Goal: Task Accomplishment & Management: Manage account settings

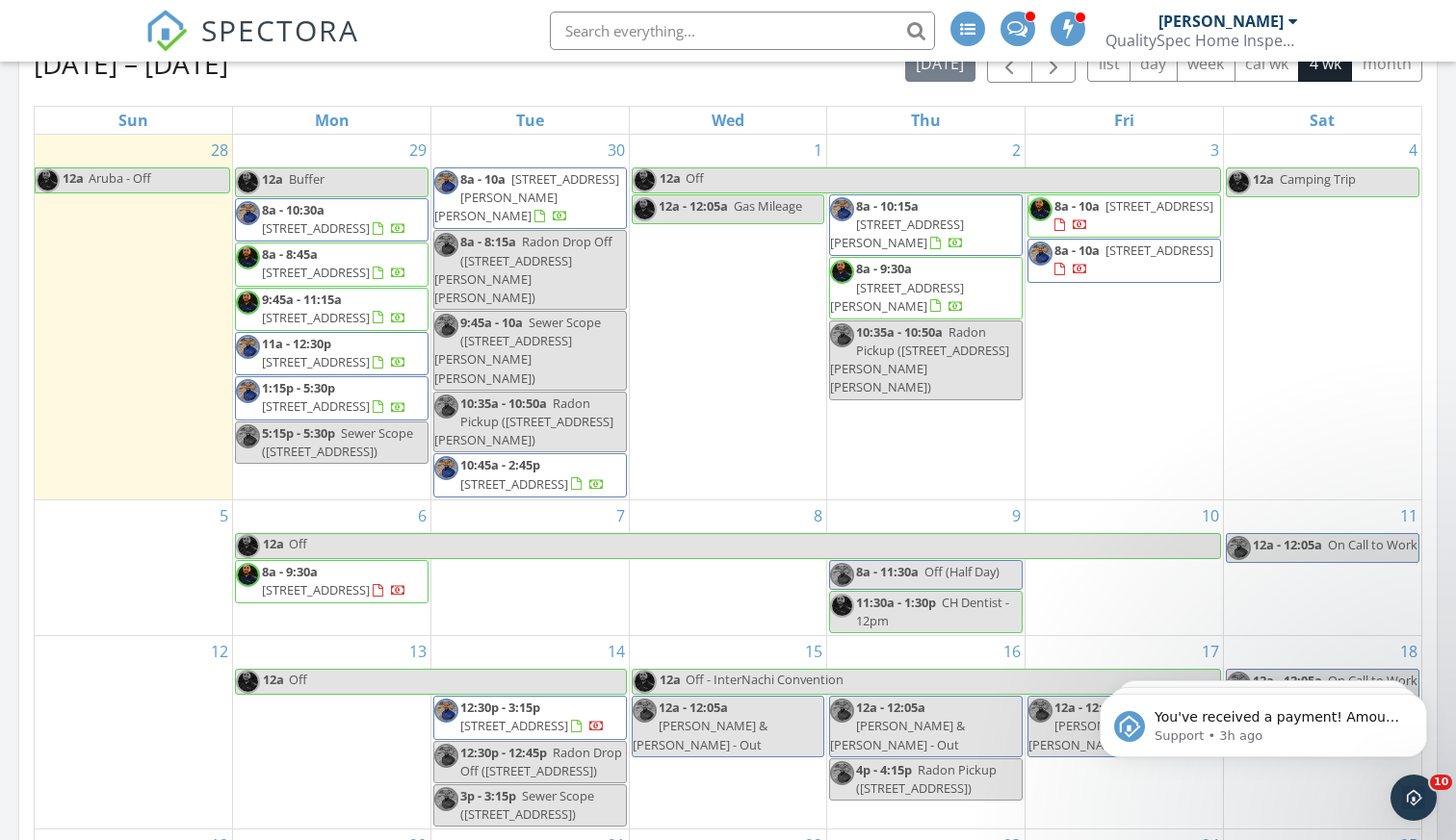
click at [352, 271] on span "[STREET_ADDRESS]" at bounding box center [316, 273] width 108 height 18
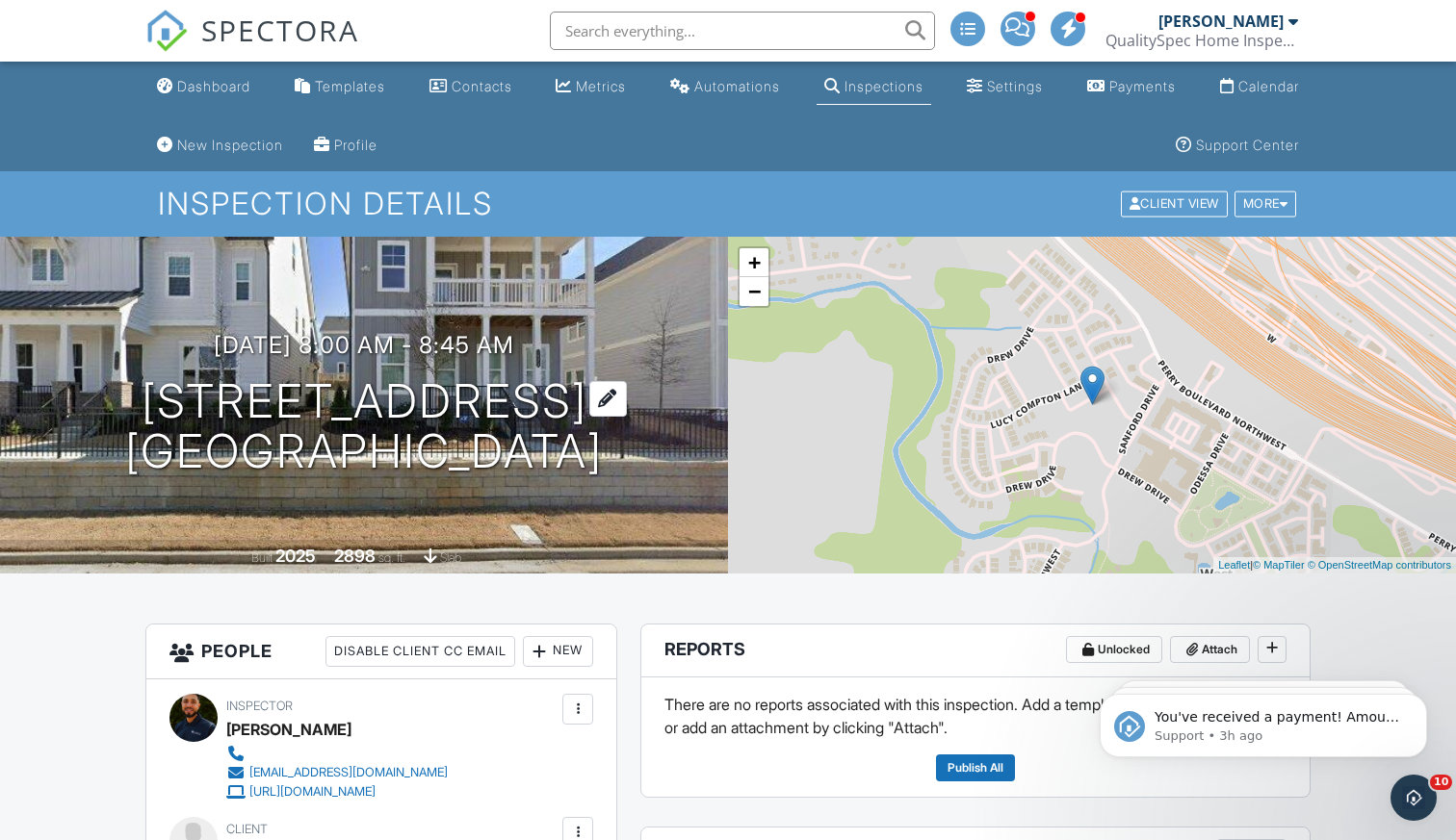
click at [377, 380] on h1 "[STREET_ADDRESS] [GEOGRAPHIC_DATA], [GEOGRAPHIC_DATA] 30318" at bounding box center [364, 427] width 477 height 102
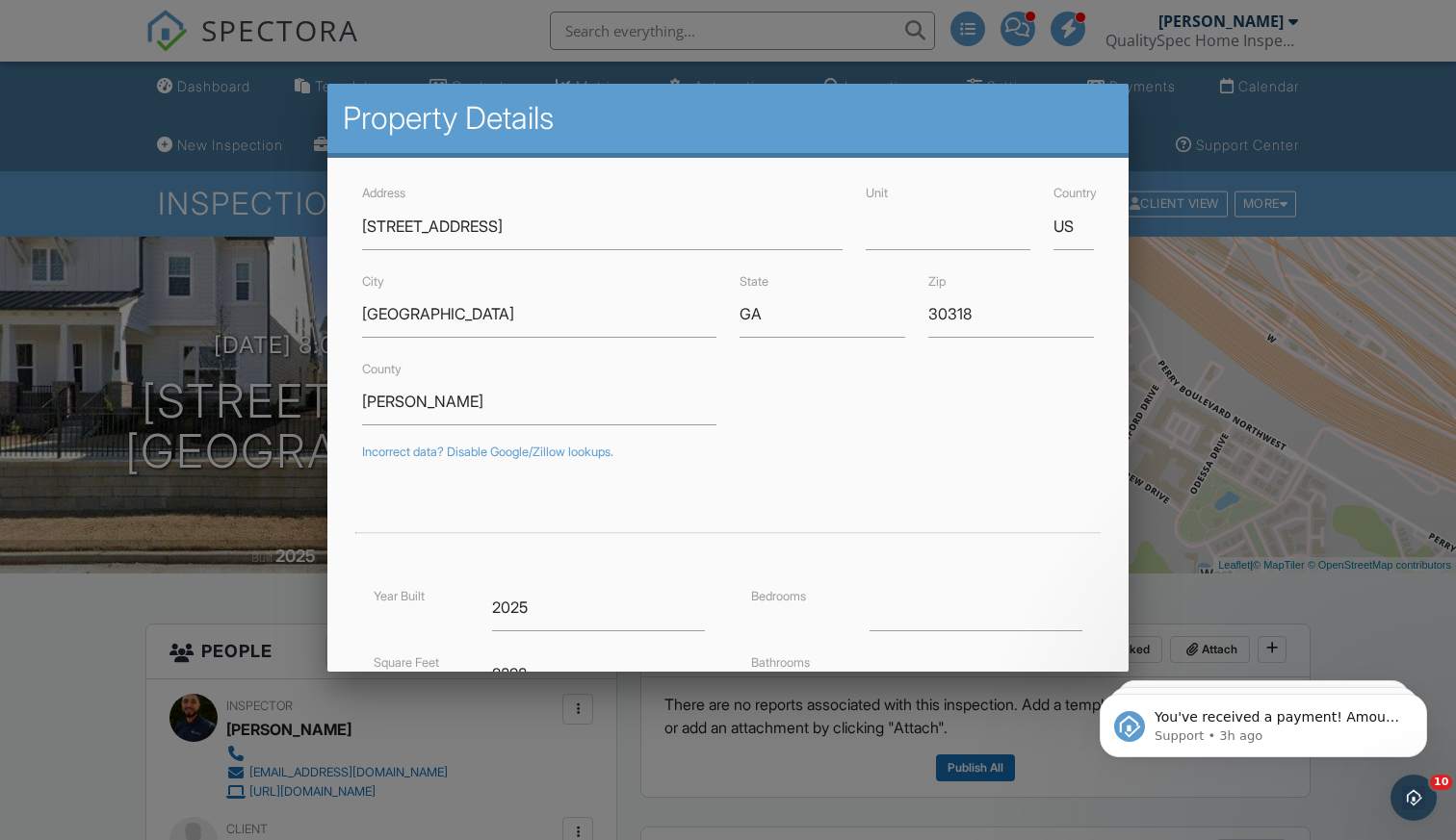
click at [1322, 596] on div at bounding box center [728, 428] width 1456 height 1049
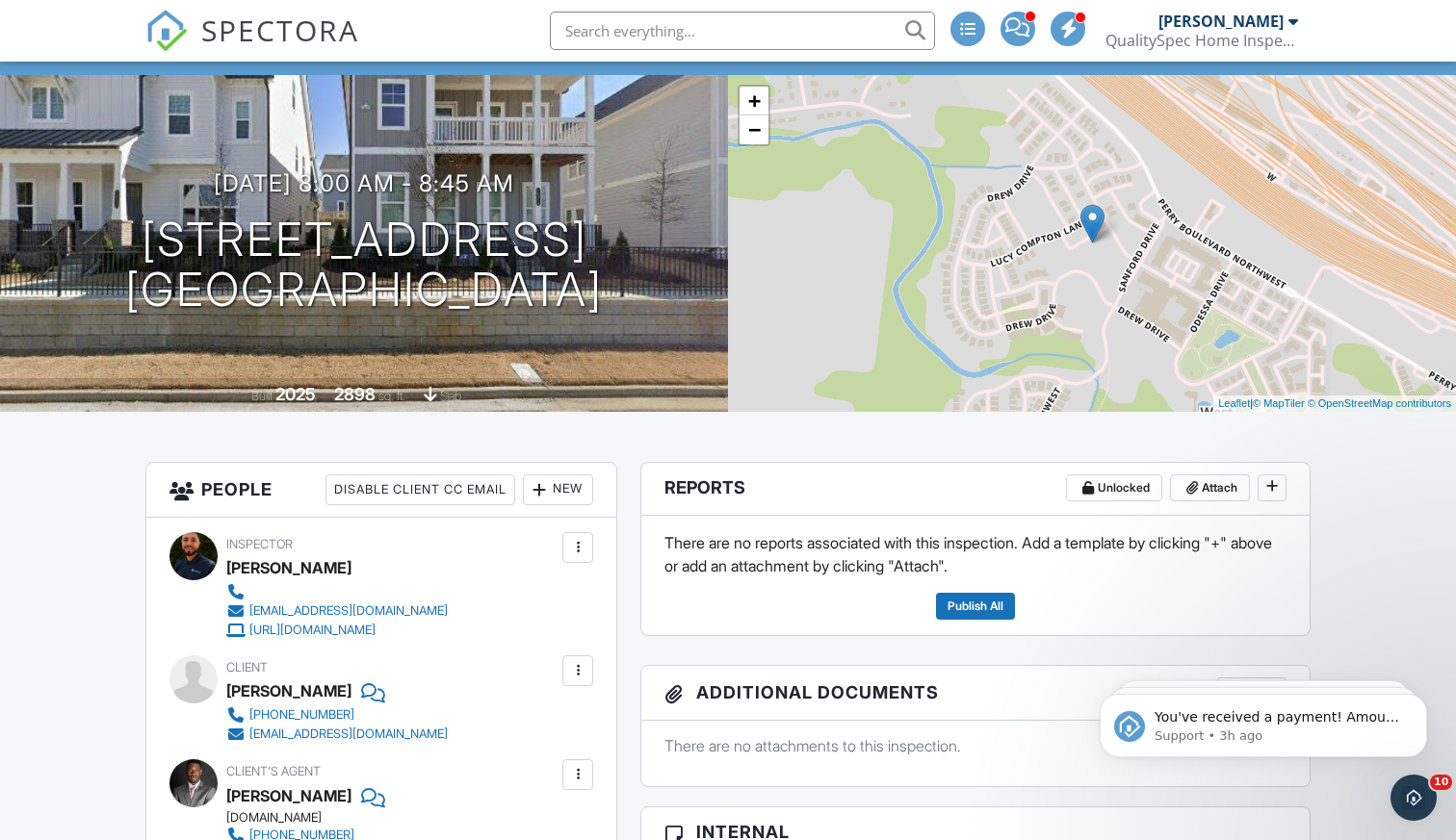
scroll to position [164, 0]
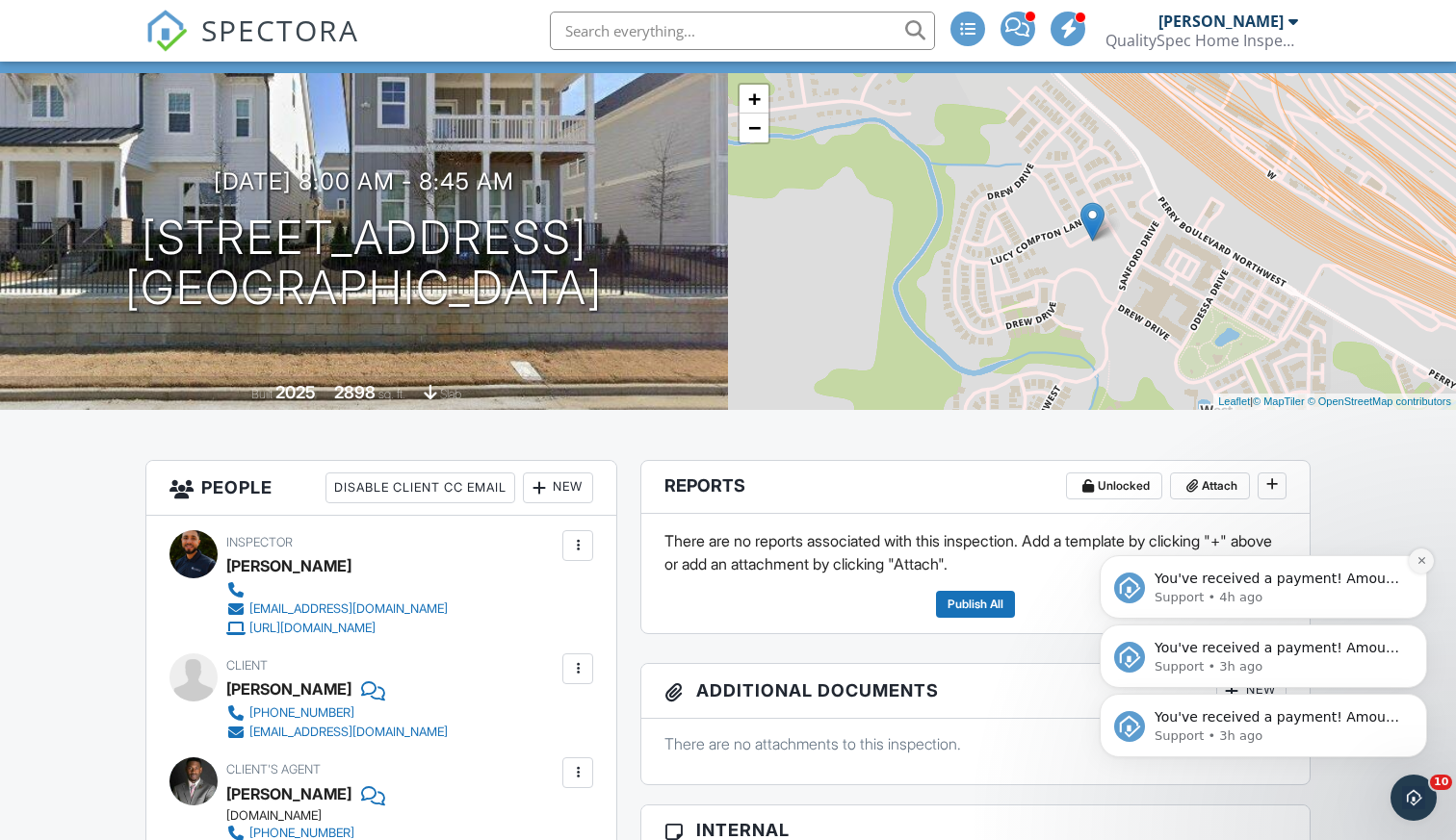
click at [1416, 563] on icon "Dismiss notification" at bounding box center [1421, 560] width 11 height 11
click at [1421, 630] on icon "Dismiss notification" at bounding box center [1421, 630] width 11 height 11
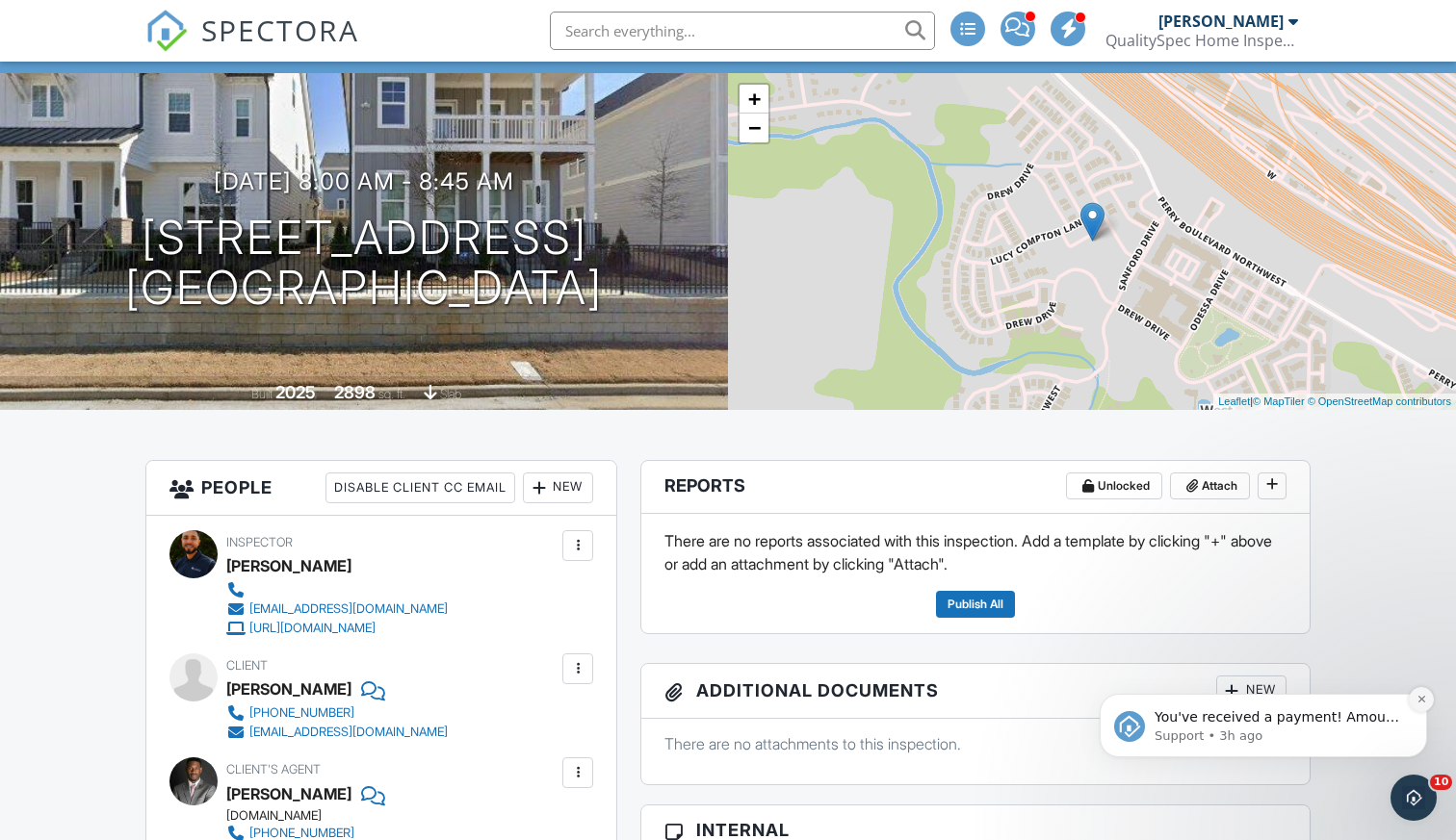
click at [1420, 699] on icon "Dismiss notification" at bounding box center [1421, 699] width 11 height 11
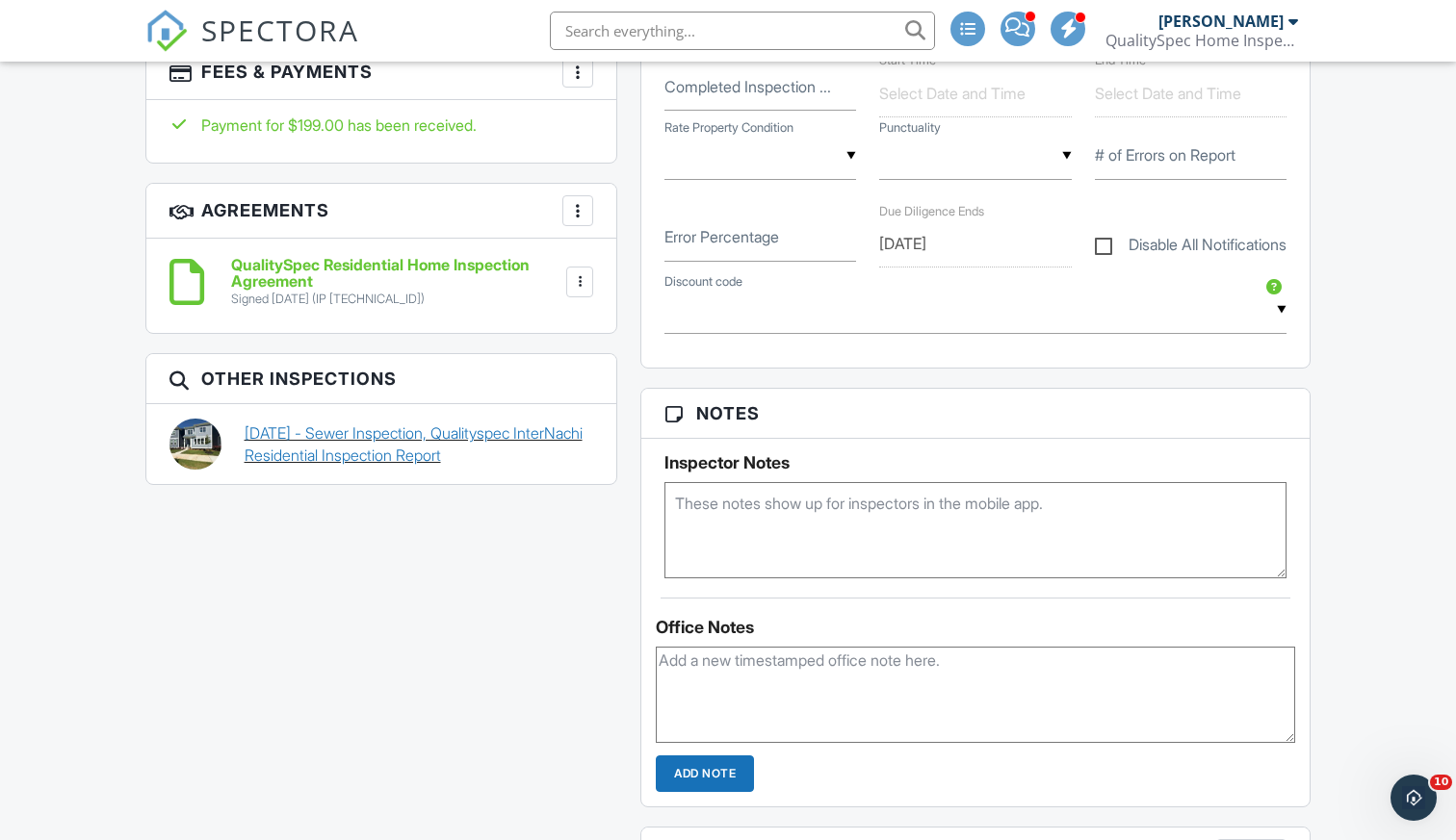
scroll to position [1585, 0]
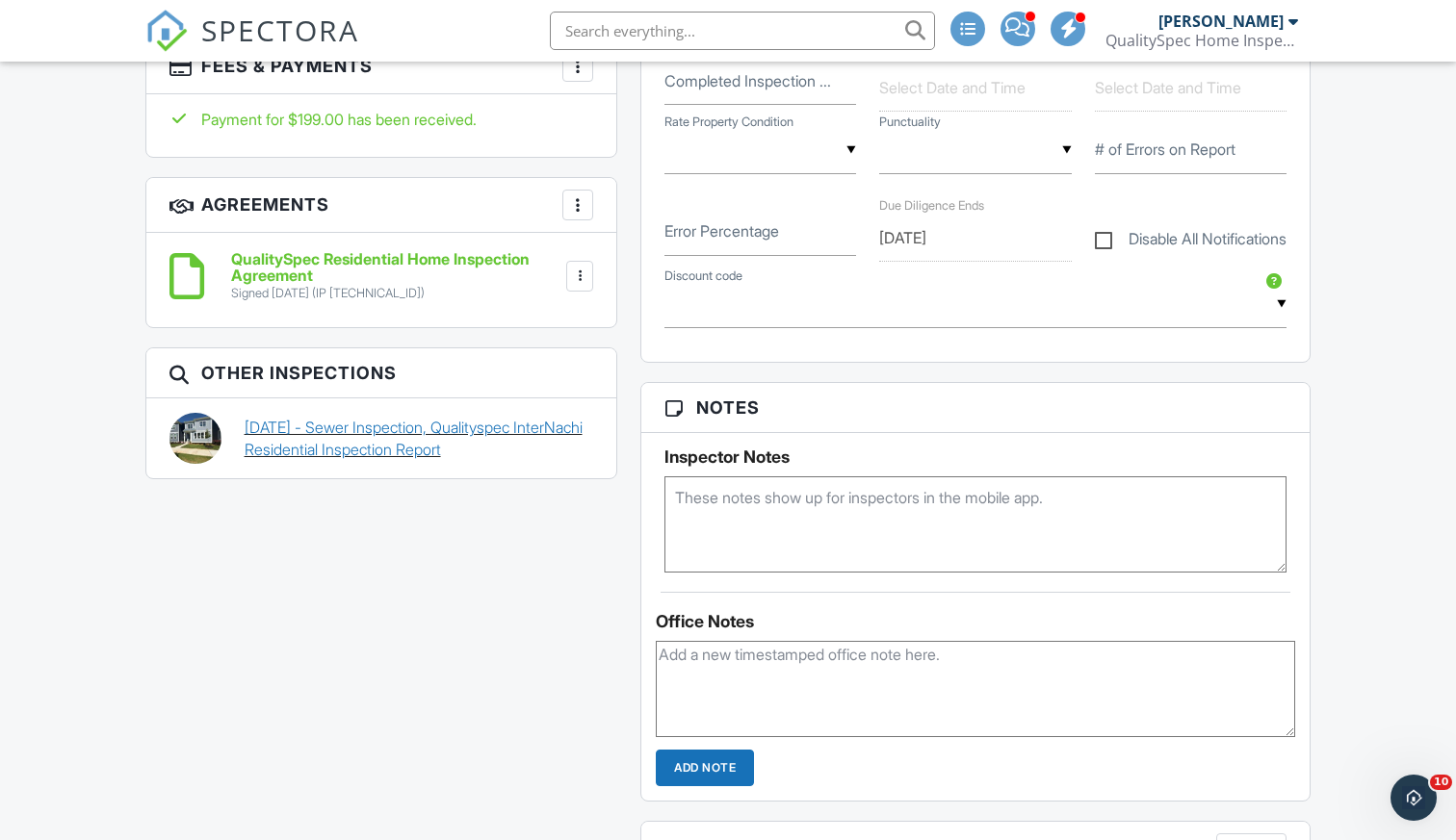
click at [384, 454] on link "09/10/2025 - Sewer Inspection, Qualityspec InterNachi Residential Inspection Re…" at bounding box center [419, 438] width 350 height 43
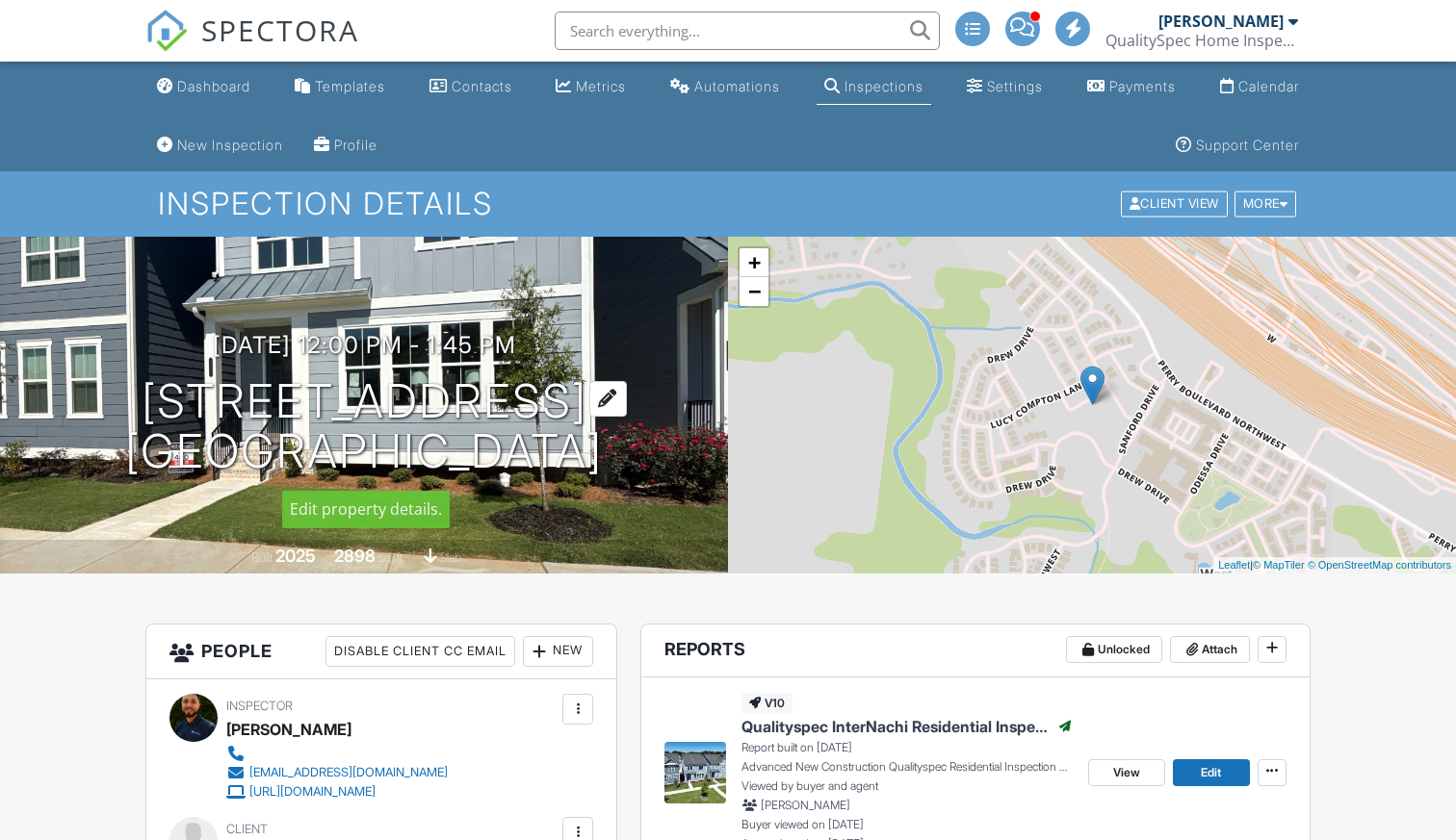
click at [465, 405] on h1 "[STREET_ADDRESS] [GEOGRAPHIC_DATA], [GEOGRAPHIC_DATA] 30318" at bounding box center [364, 427] width 477 height 102
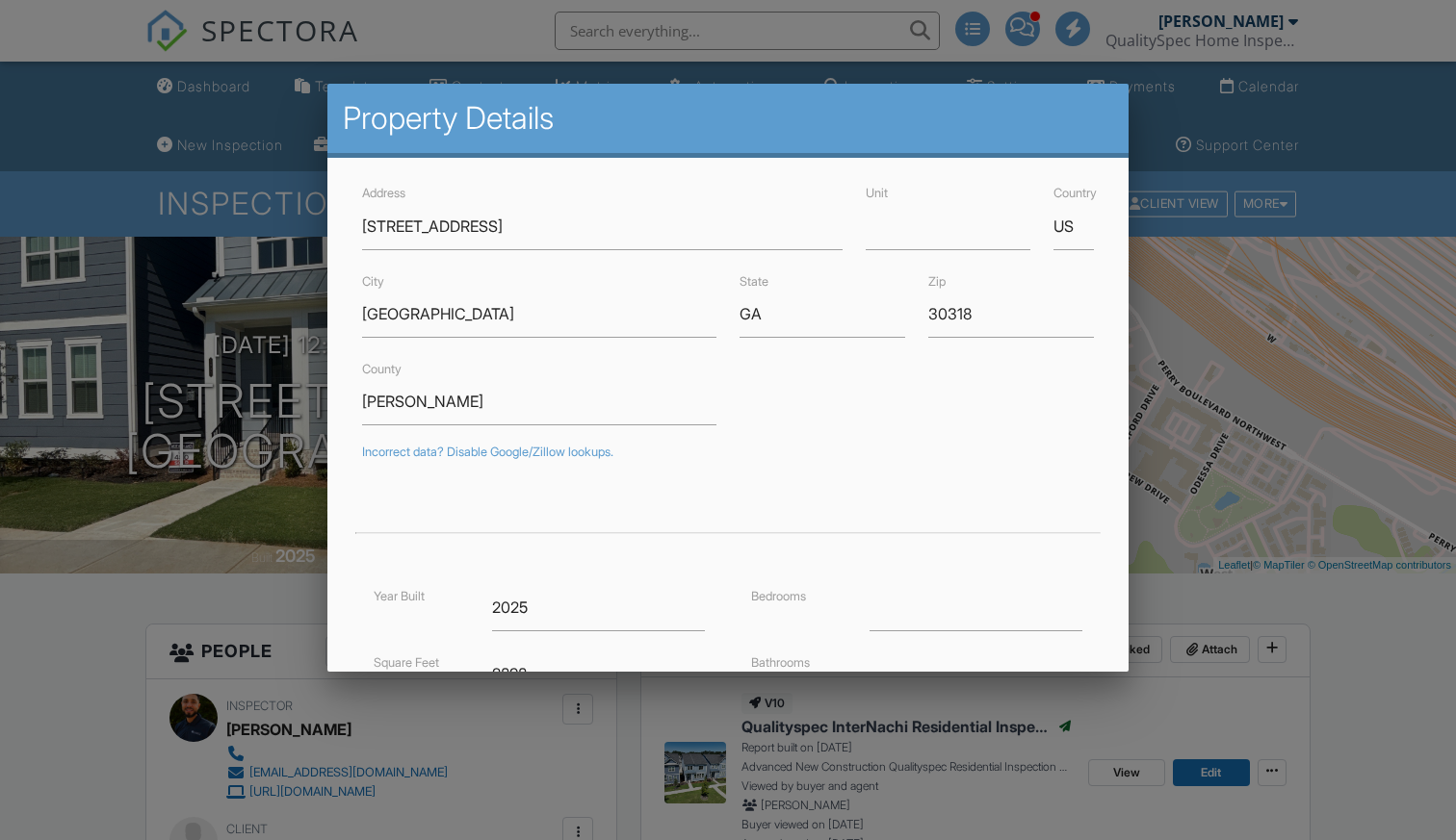
click at [1368, 588] on div at bounding box center [728, 428] width 1456 height 1049
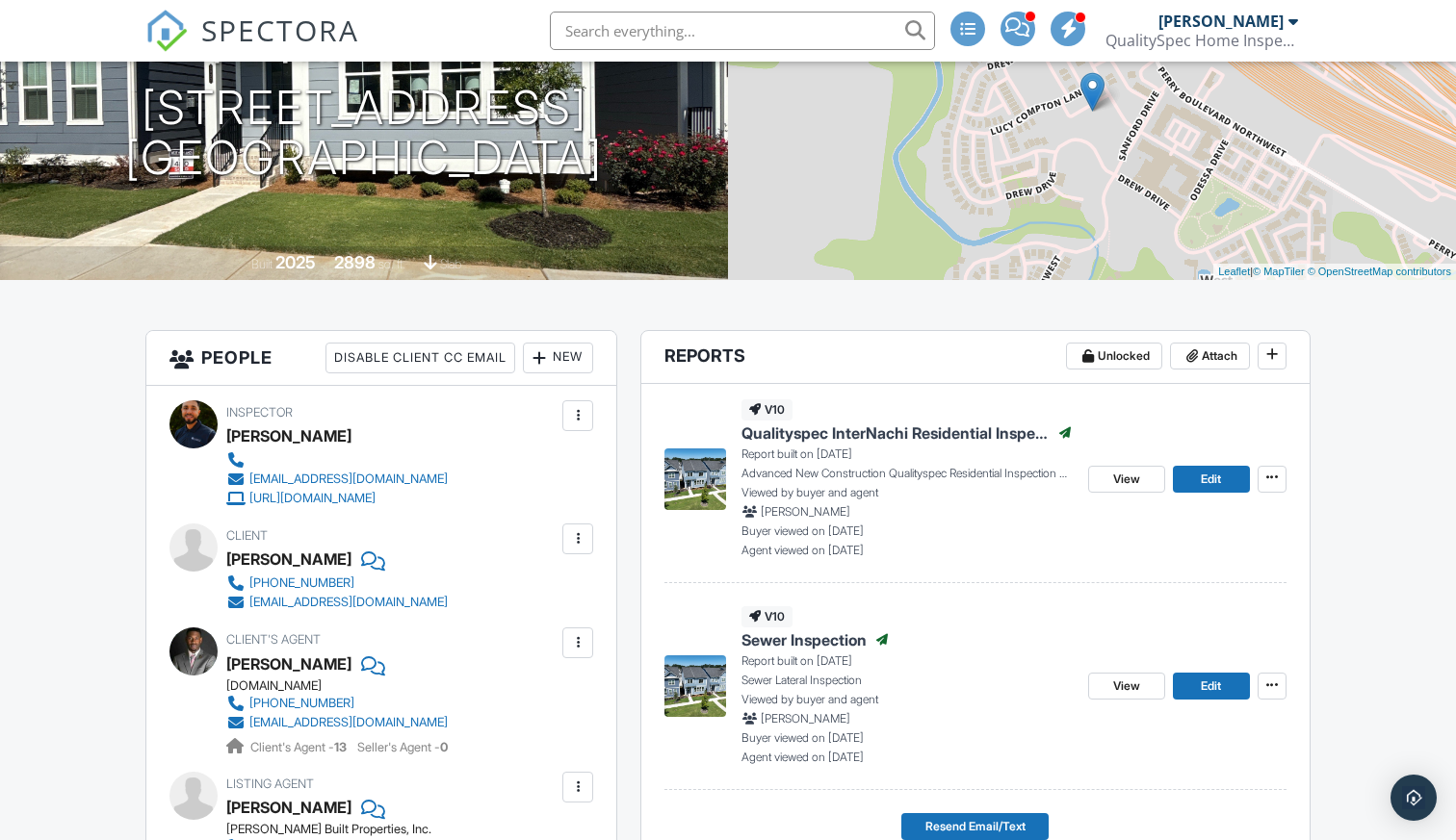
scroll to position [286, 0]
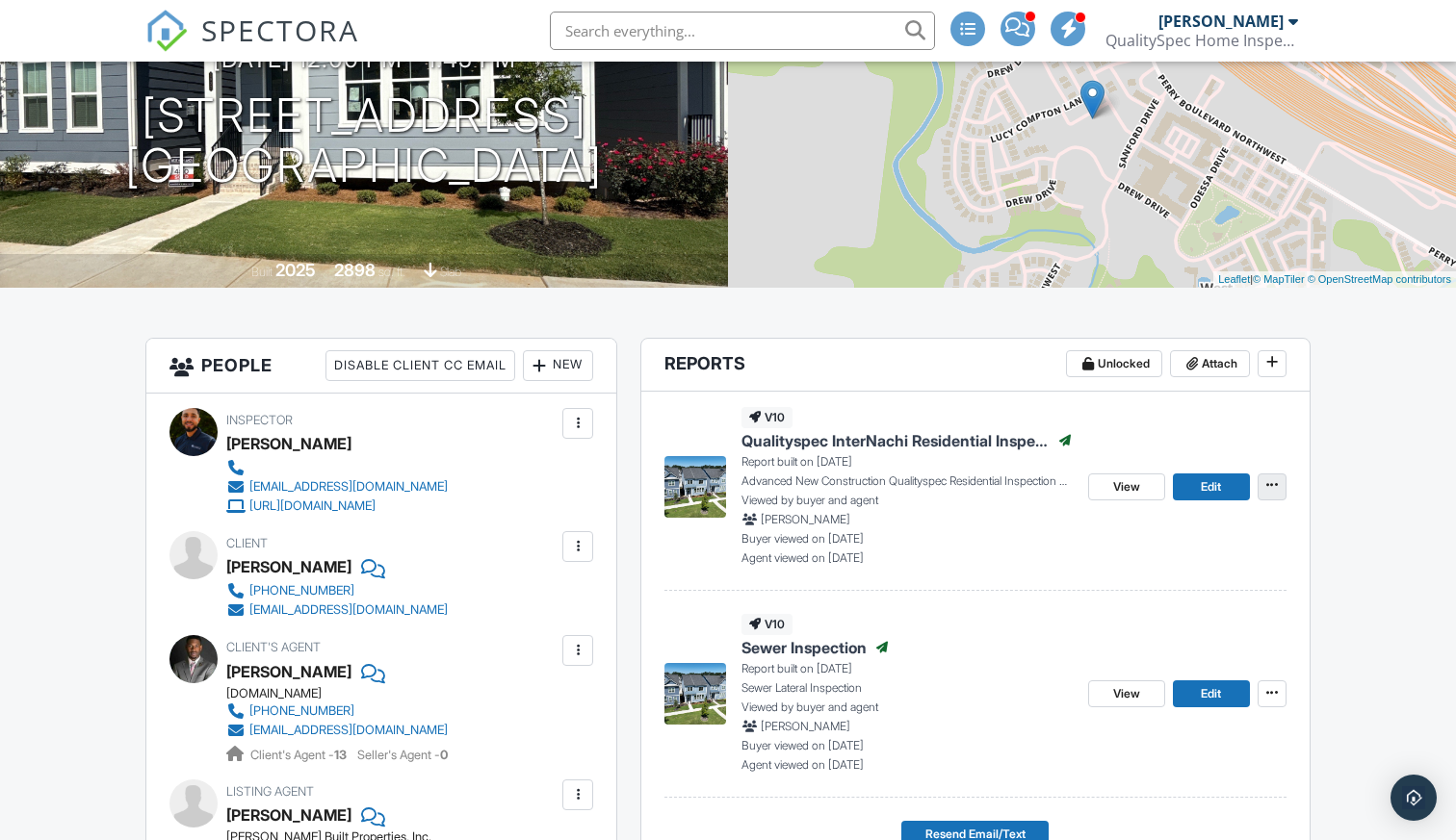
click at [1266, 489] on icon at bounding box center [1272, 485] width 12 height 14
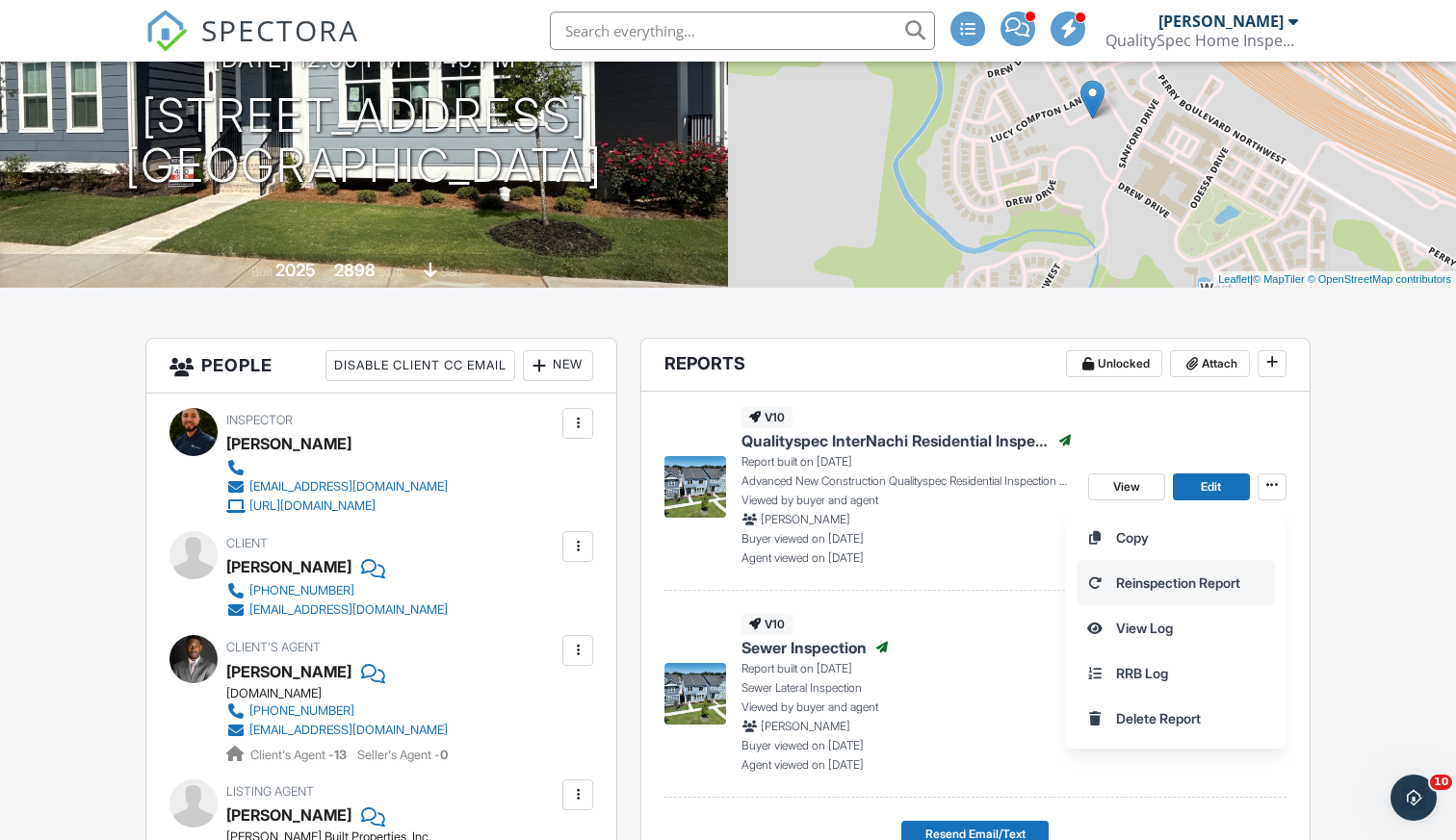
scroll to position [0, 0]
click at [1181, 585] on span "Reinspection Report" at bounding box center [1178, 582] width 125 height 20
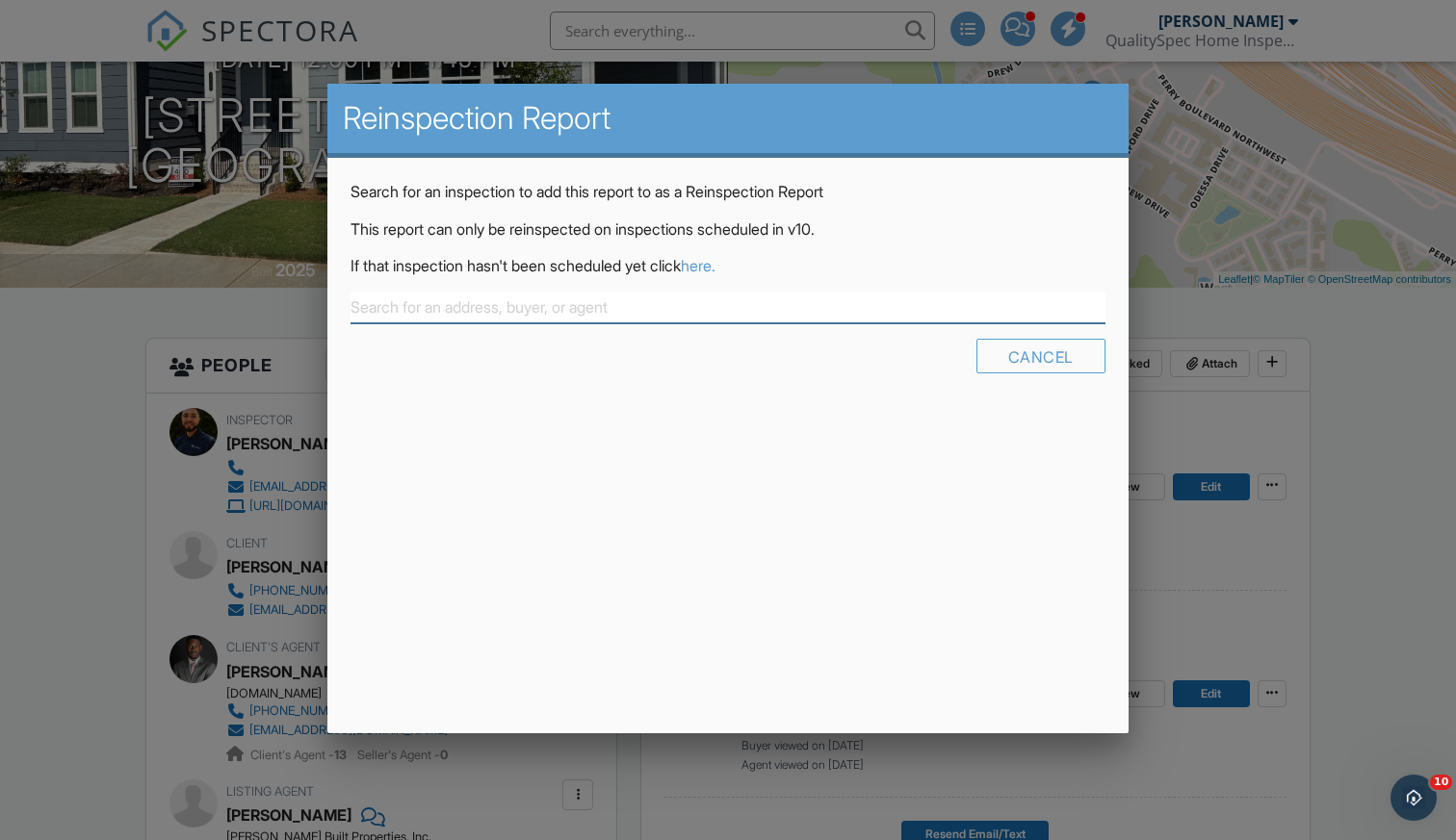
click at [770, 312] on input "text" at bounding box center [728, 308] width 755 height 32
paste input "1937 Quarry Pk Pl NW"
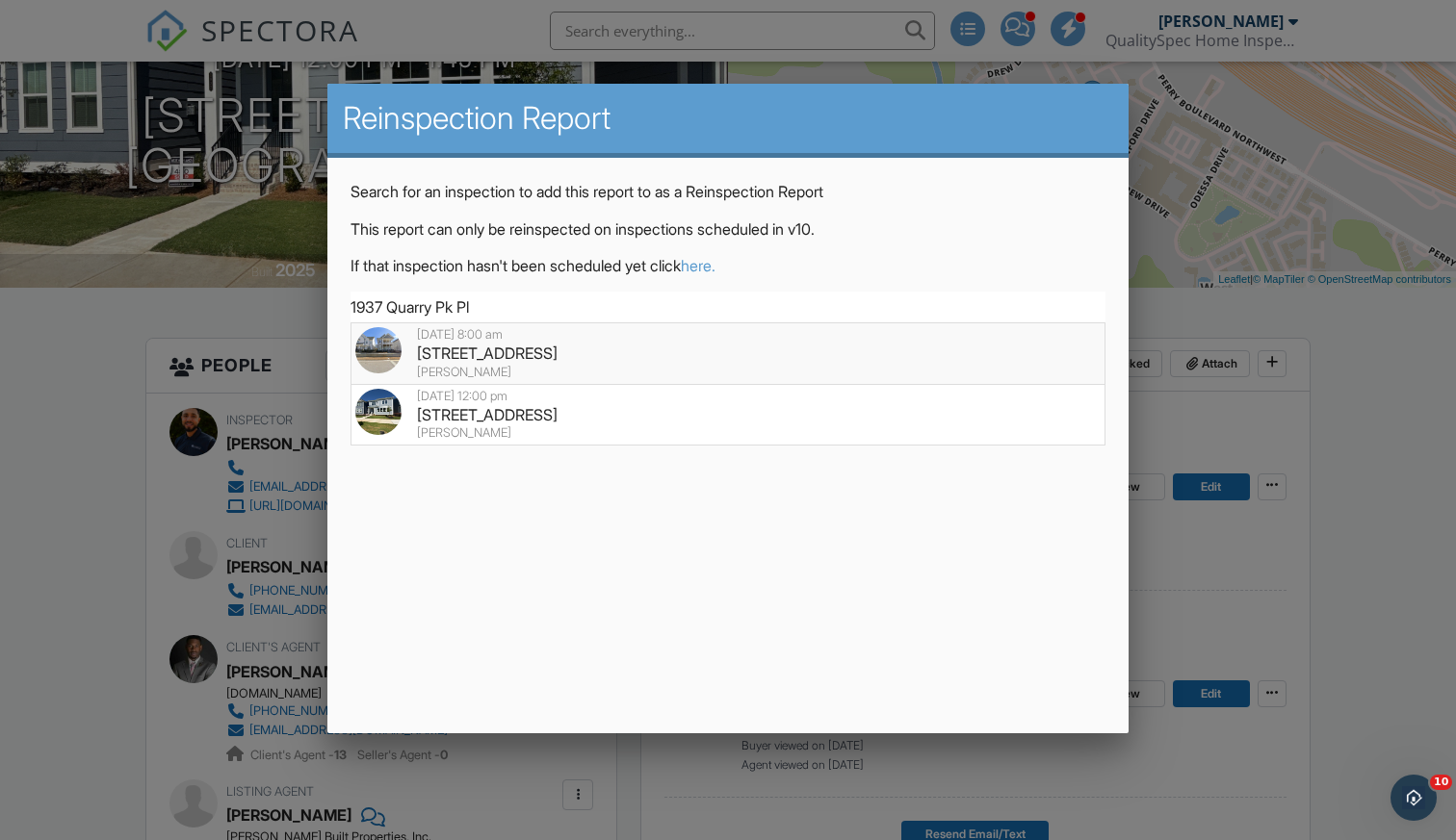
click at [579, 365] on div "[PERSON_NAME]" at bounding box center [728, 373] width 745 height 16
type input "1937 Quarry Pk Pl NW, Atlanta, GA 30318"
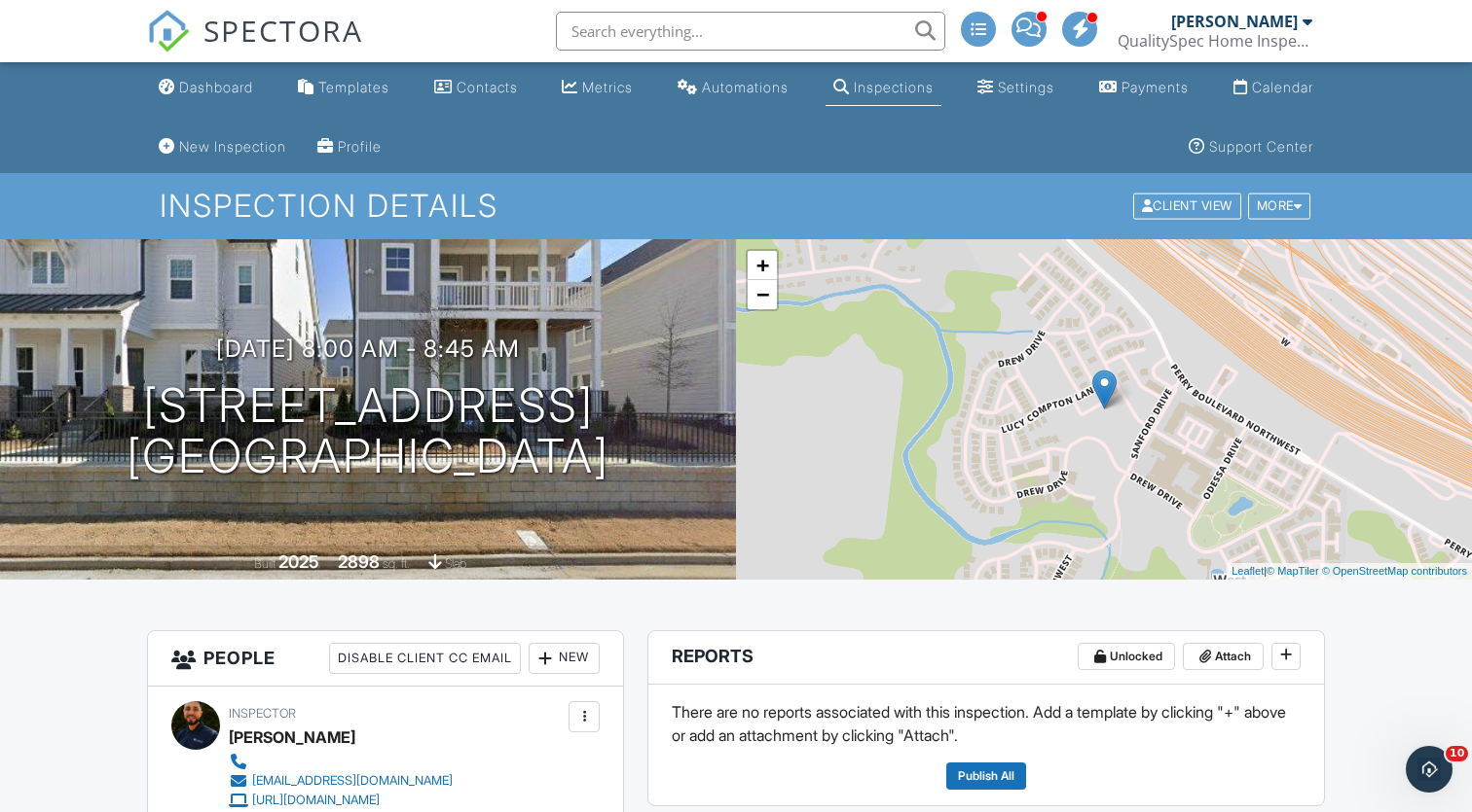
click at [309, 506] on div "09/29/2025 8:00 am - 8:45 am 1937 Quarry Pk Pl NW Atlanta, GA 30318 Built 2025 …" at bounding box center [367, 409] width 736 height 341
